Goal: Navigation & Orientation: Find specific page/section

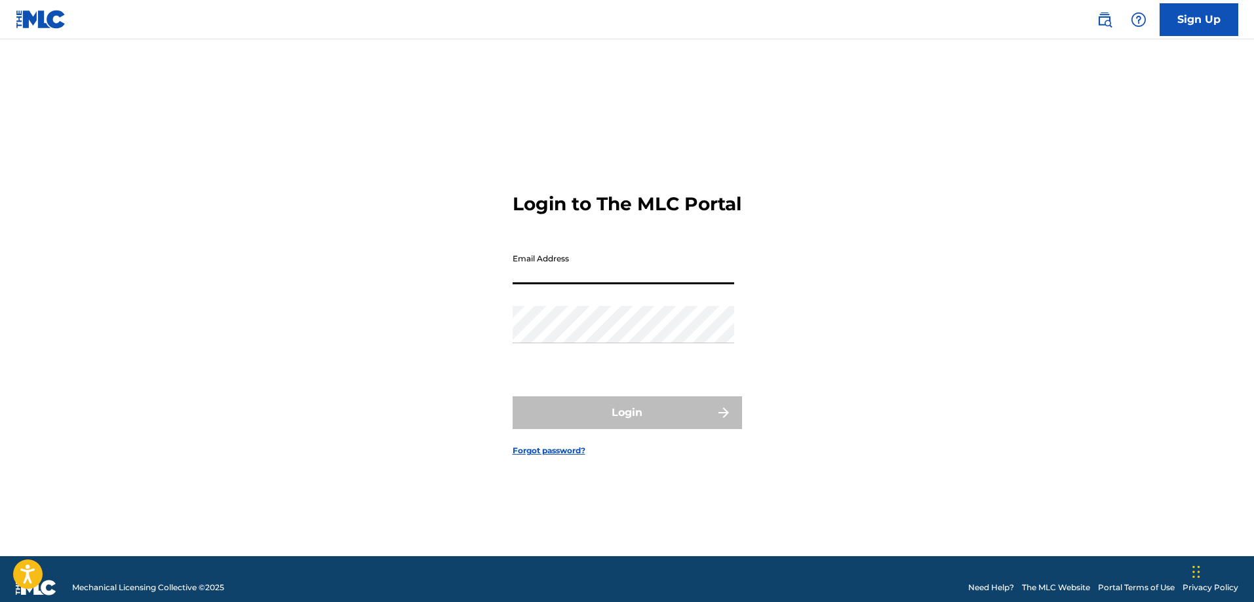
click at [606, 275] on input "Email Address" at bounding box center [623, 265] width 222 height 37
type input "[EMAIL_ADDRESS][DOMAIN_NAME]"
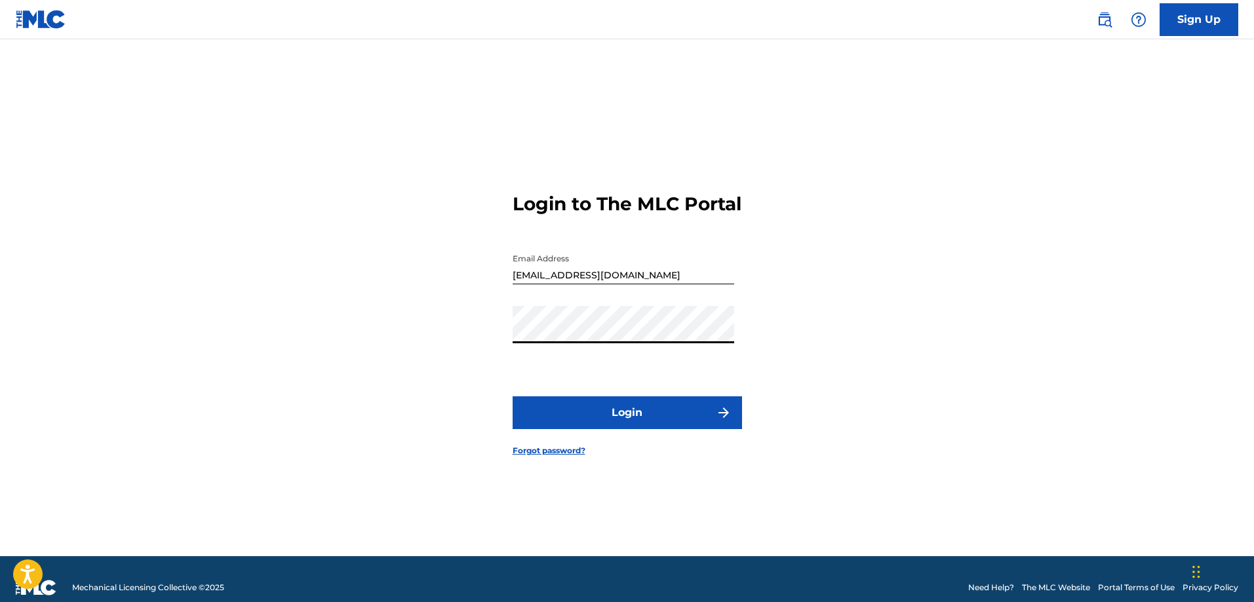
click at [604, 429] on button "Login" at bounding box center [626, 412] width 229 height 33
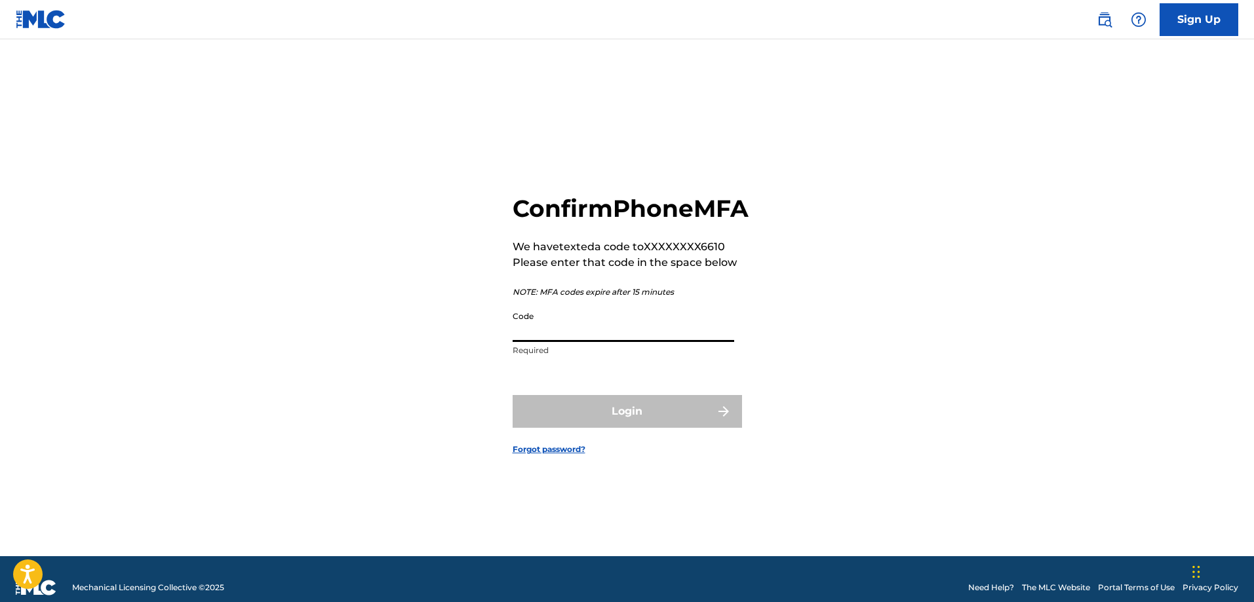
click at [541, 342] on input "Code" at bounding box center [623, 323] width 222 height 37
type input "683815"
click at [512, 395] on button "Login" at bounding box center [626, 411] width 229 height 33
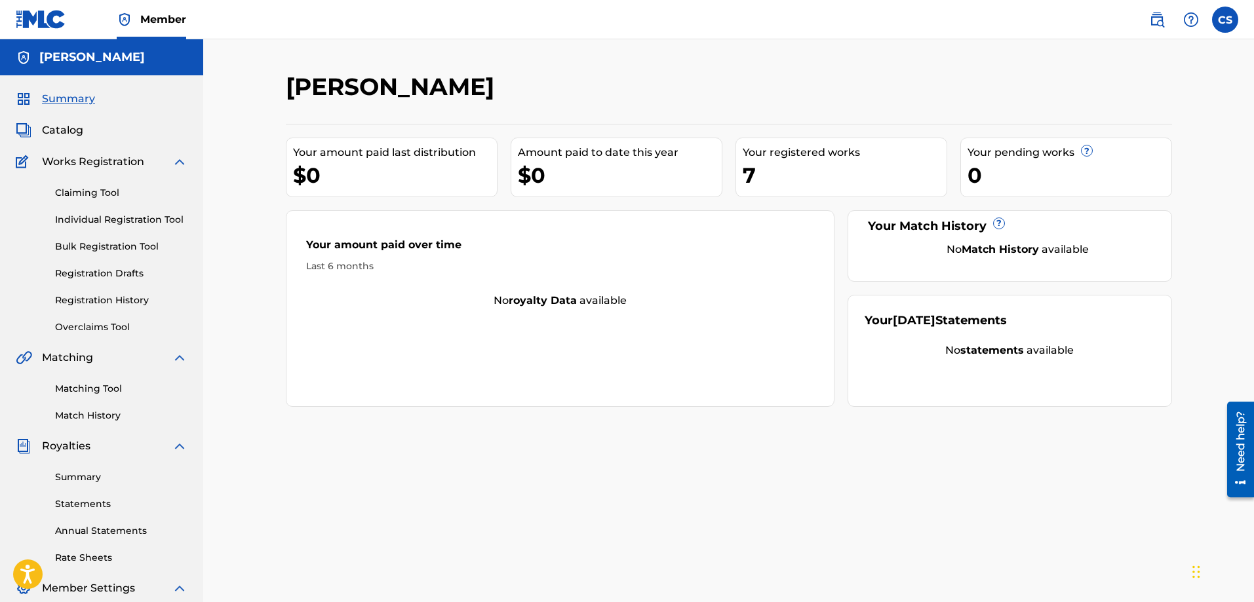
click at [579, 362] on div "Your amount paid over time Last 6 months No royalty data available" at bounding box center [560, 308] width 549 height 197
click at [668, 310] on div "Your amount paid over time Last 6 months No royalty data available" at bounding box center [560, 308] width 549 height 197
